Goal: Navigation & Orientation: Find specific page/section

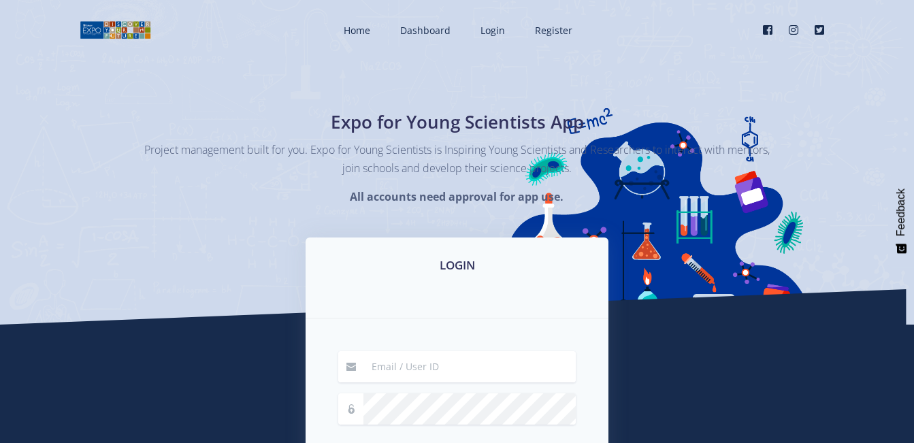
click at [467, 267] on h3 "LOGIN" at bounding box center [457, 266] width 270 height 18
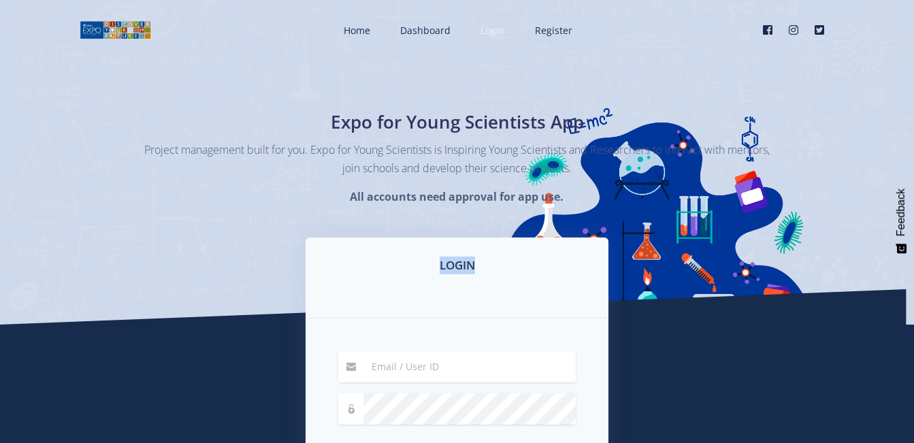
click at [495, 33] on span "Login" at bounding box center [493, 30] width 25 height 13
click at [497, 35] on span "Login" at bounding box center [493, 30] width 25 height 13
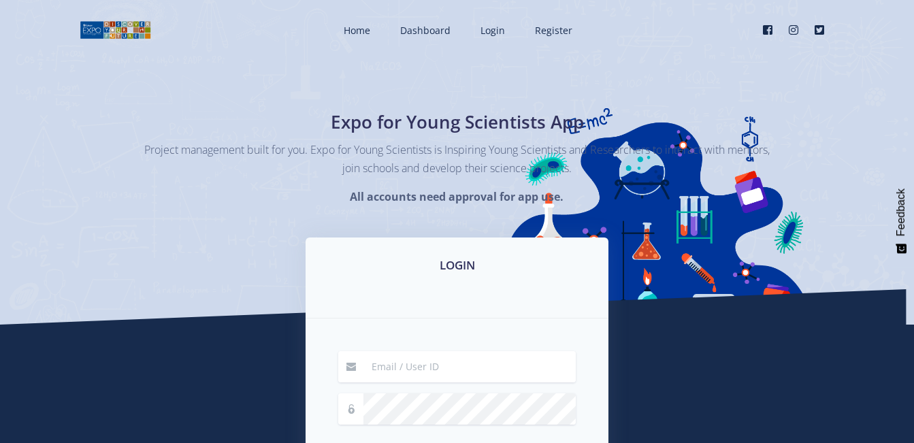
click at [461, 268] on h3 "LOGIN" at bounding box center [457, 266] width 270 height 18
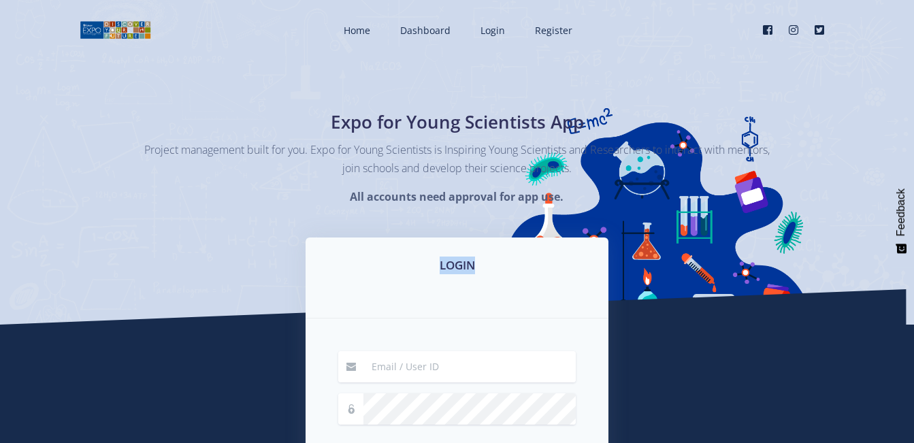
drag, startPoint x: 496, startPoint y: 182, endPoint x: 417, endPoint y: 285, distance: 129.1
click at [417, 285] on div "LOGIN" at bounding box center [457, 278] width 303 height 81
click at [491, 34] on span "Login" at bounding box center [493, 30] width 25 height 13
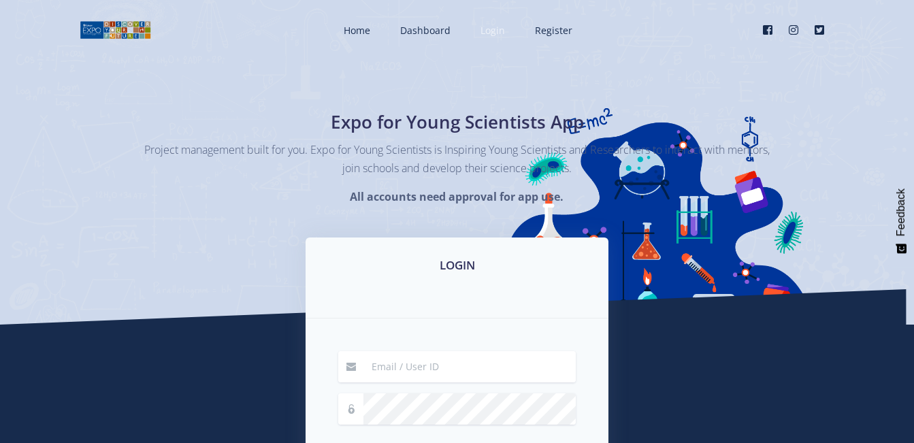
click at [491, 34] on span "Login" at bounding box center [493, 30] width 25 height 13
click at [620, 109] on h1 "Expo for Young Scientists App" at bounding box center [457, 122] width 497 height 27
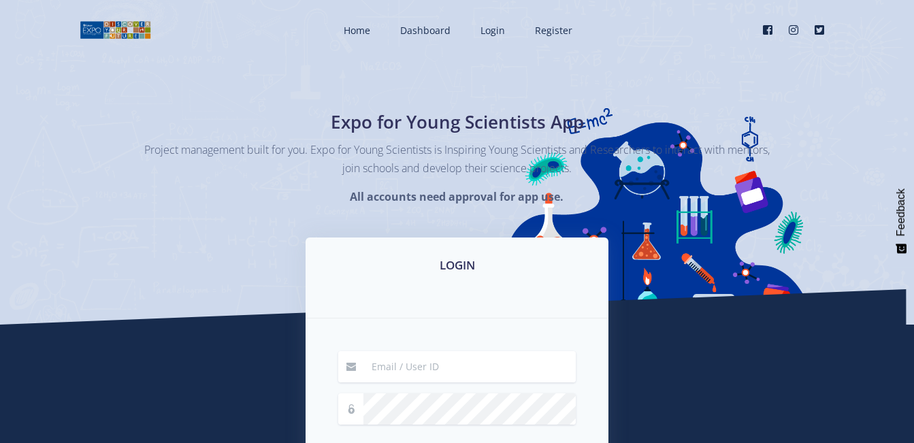
click at [620, 109] on h1 "Expo for Young Scientists App" at bounding box center [457, 122] width 497 height 27
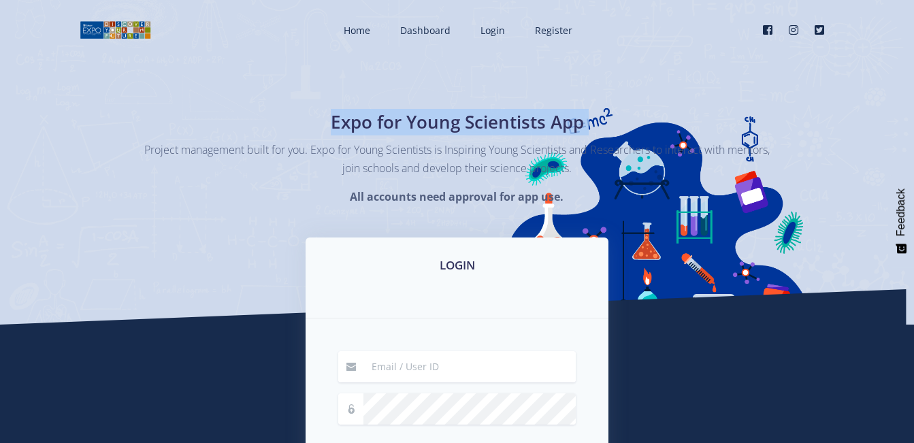
click at [620, 109] on h1 "Expo for Young Scientists App" at bounding box center [457, 122] width 497 height 27
drag, startPoint x: 620, startPoint y: 109, endPoint x: 511, endPoint y: 88, distance: 110.8
click at [511, 88] on div "Expo for Young Scientists App Project management built for you. Expo for Young …" at bounding box center [457, 162] width 914 height 325
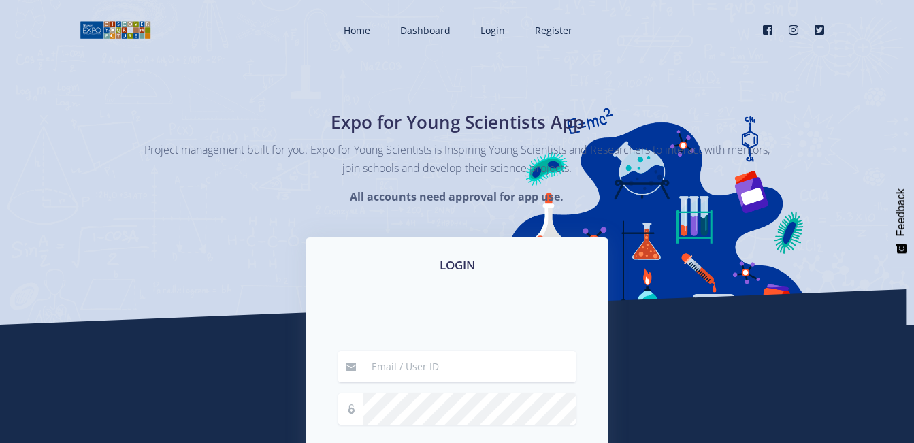
click at [146, 172] on p "Project management built for you. Expo for Young Scientists is Inspiring Young …" at bounding box center [457, 159] width 626 height 37
click at [455, 271] on h3 "LOGIN" at bounding box center [457, 266] width 270 height 18
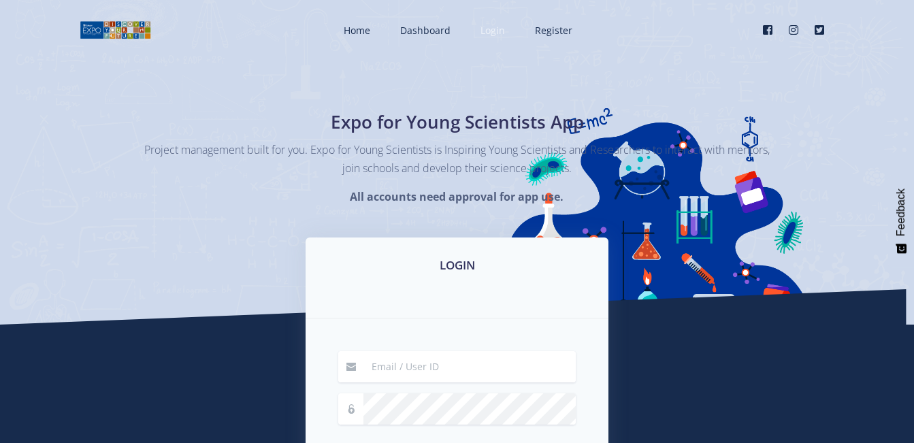
click at [499, 31] on span "Login" at bounding box center [493, 30] width 25 height 13
drag, startPoint x: 0, startPoint y: 0, endPoint x: 489, endPoint y: 31, distance: 489.7
click at [489, 31] on span "Login" at bounding box center [493, 30] width 25 height 13
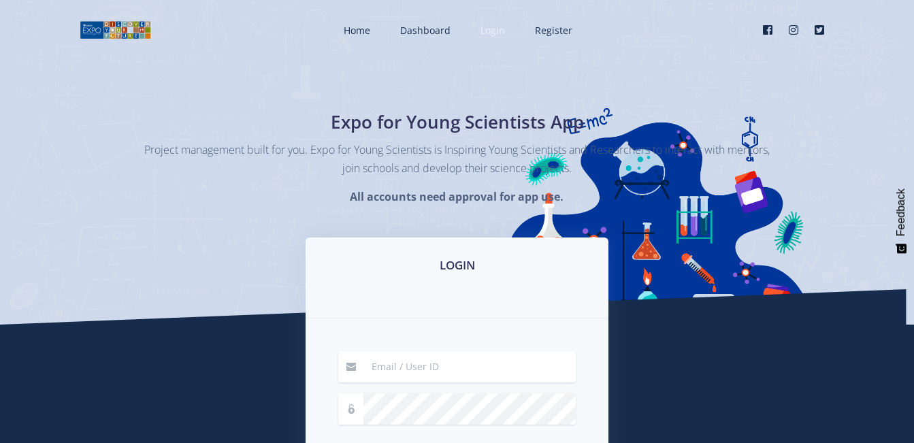
click at [489, 31] on span "Login" at bounding box center [493, 30] width 25 height 13
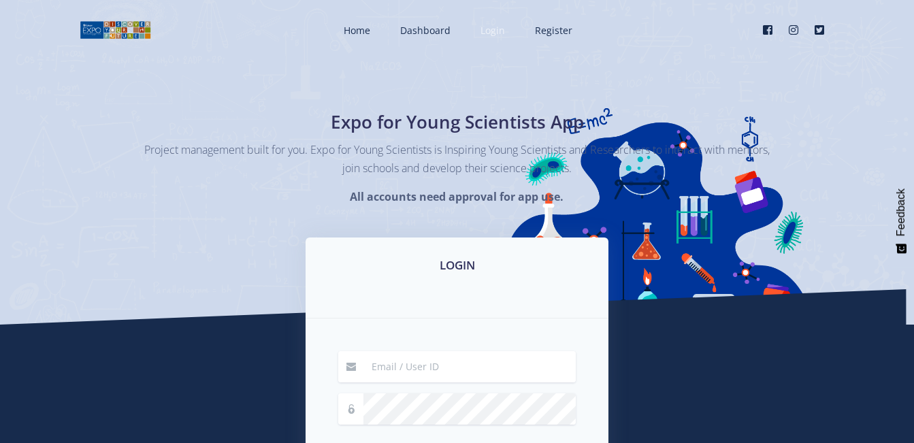
click at [489, 31] on span "Login" at bounding box center [493, 30] width 25 height 13
click at [111, 26] on img at bounding box center [115, 30] width 71 height 20
